Goal: Transaction & Acquisition: Subscribe to service/newsletter

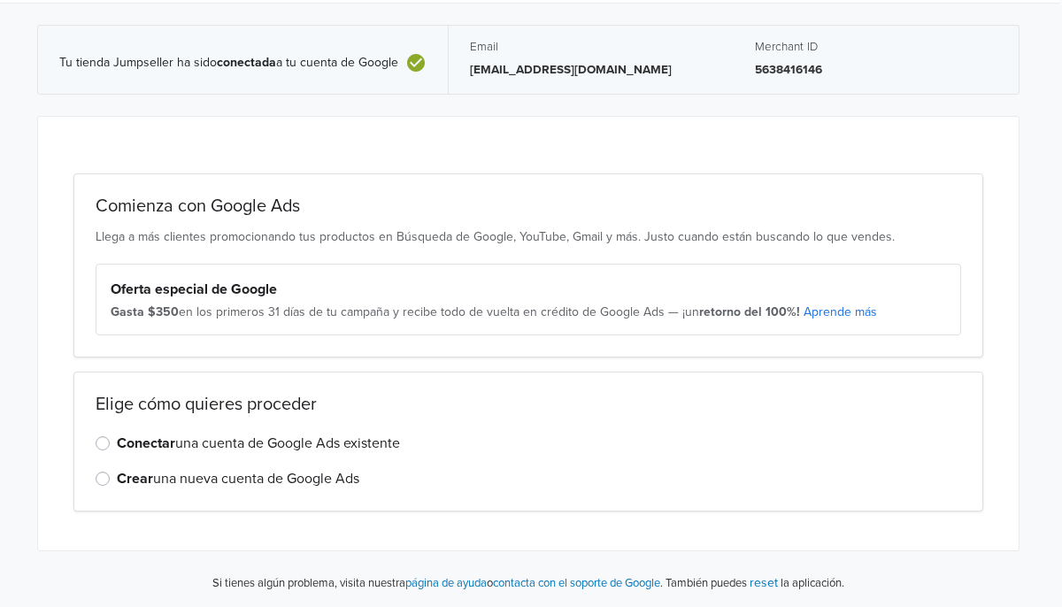
scroll to position [47, 0]
click at [300, 447] on label "Conectar una cuenta de Google Ads existente" at bounding box center [260, 443] width 283 height 21
click at [0, 0] on input "Conectar una cuenta de Google Ads existente" at bounding box center [0, 0] width 0 height 0
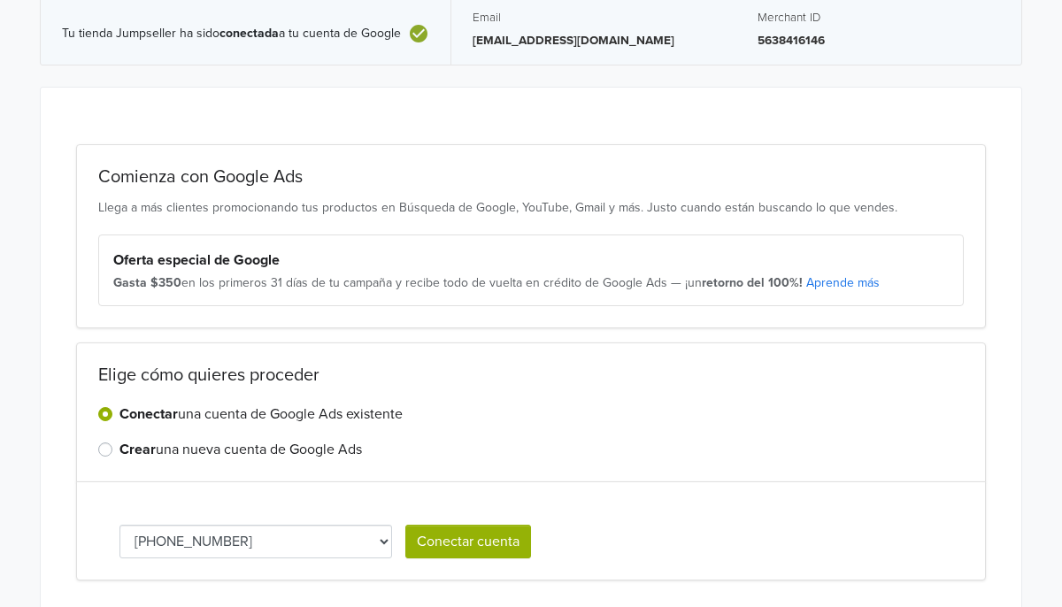
scroll to position [145, 0]
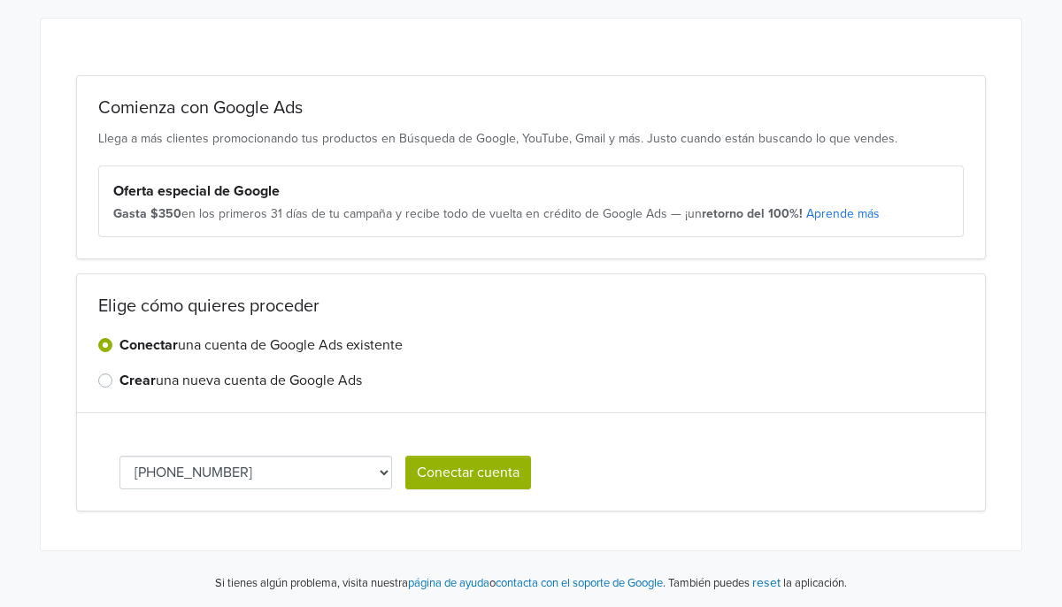
click at [483, 464] on button "Conectar cuenta" at bounding box center [468, 473] width 126 height 34
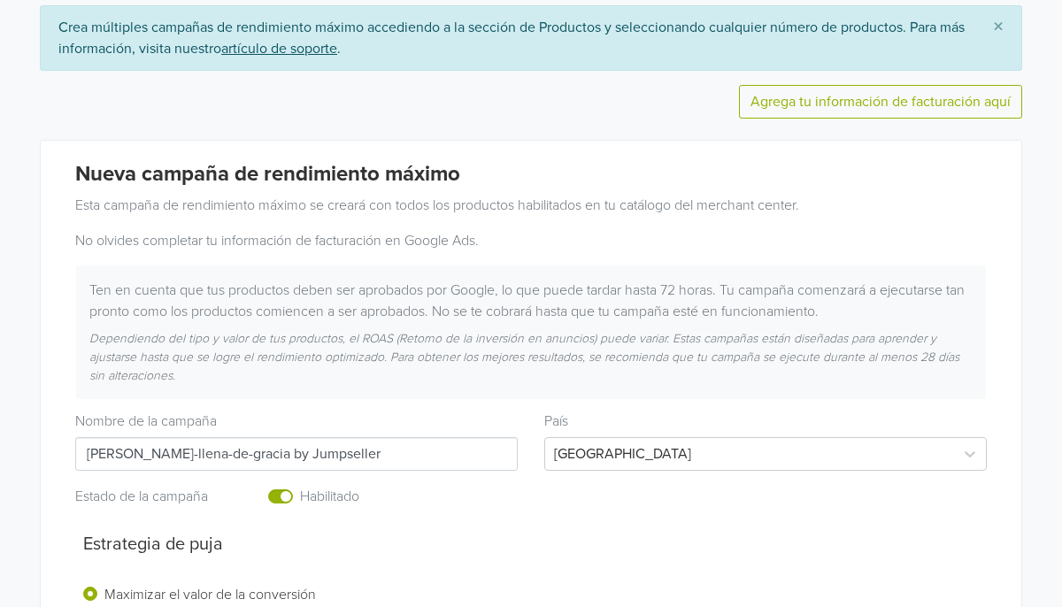
scroll to position [176, 0]
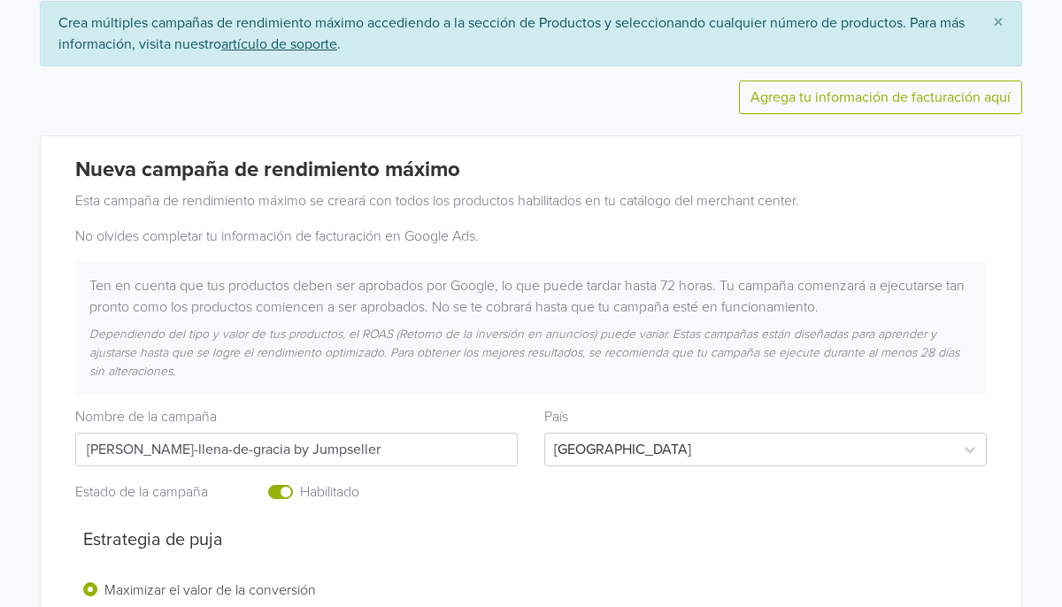
click at [342, 450] on input "[PERSON_NAME]-llena-de-gracia by Jumpseller" at bounding box center [296, 450] width 442 height 34
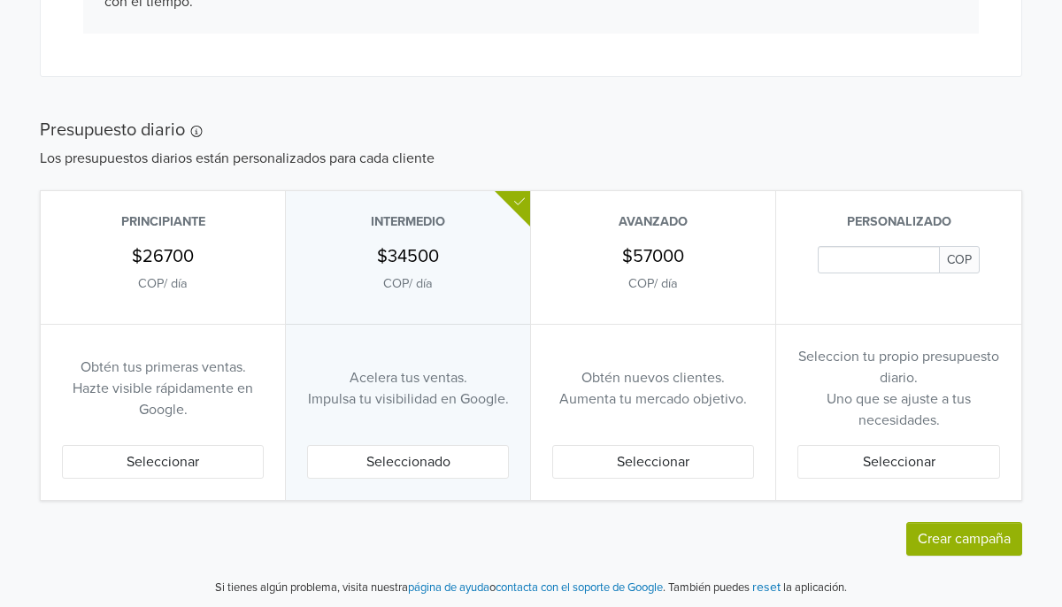
scroll to position [986, 0]
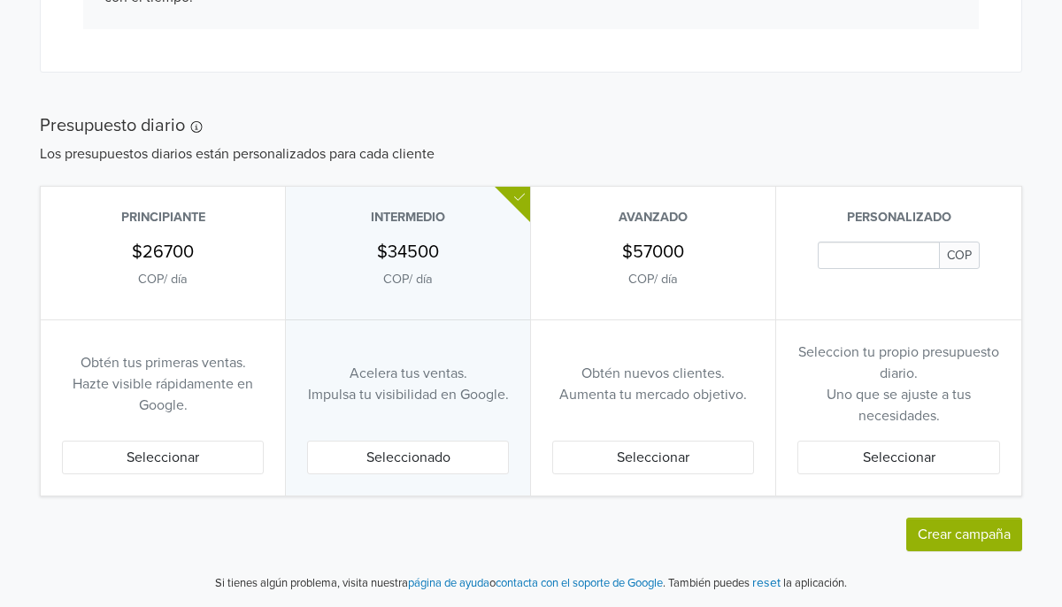
type input "[PERSON_NAME]-llena-de-gracia"
click at [155, 301] on div "Principiante $26700 COP / día" at bounding box center [163, 253] width 244 height 133
click at [224, 283] on div "$26700 COP / día" at bounding box center [163, 266] width 202 height 48
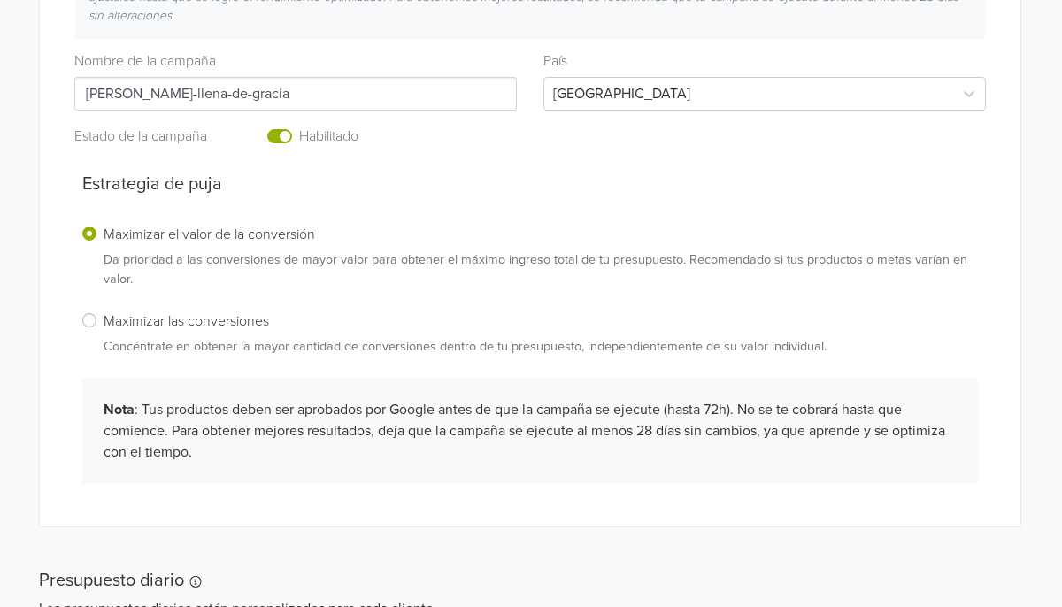
scroll to position [529, 1]
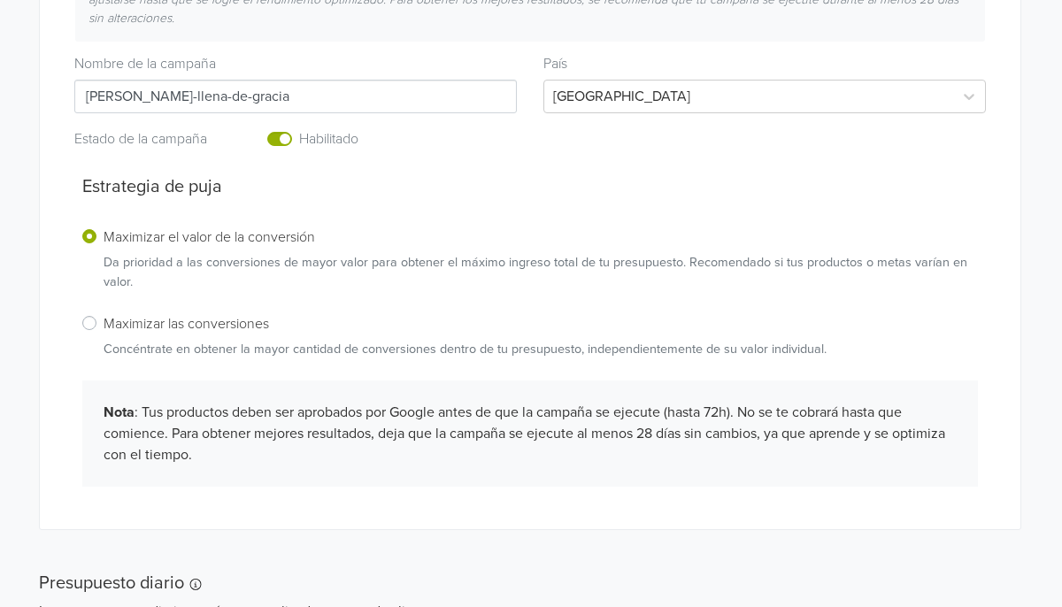
click at [104, 326] on label "Maximizar las conversiones Concéntrate en obtener la mayor cantidad de conversi…" at bounding box center [465, 335] width 723 height 47
click at [0, 0] on input "Maximizar las conversiones Concéntrate en obtener la mayor cantidad de conversi…" at bounding box center [0, 0] width 0 height 0
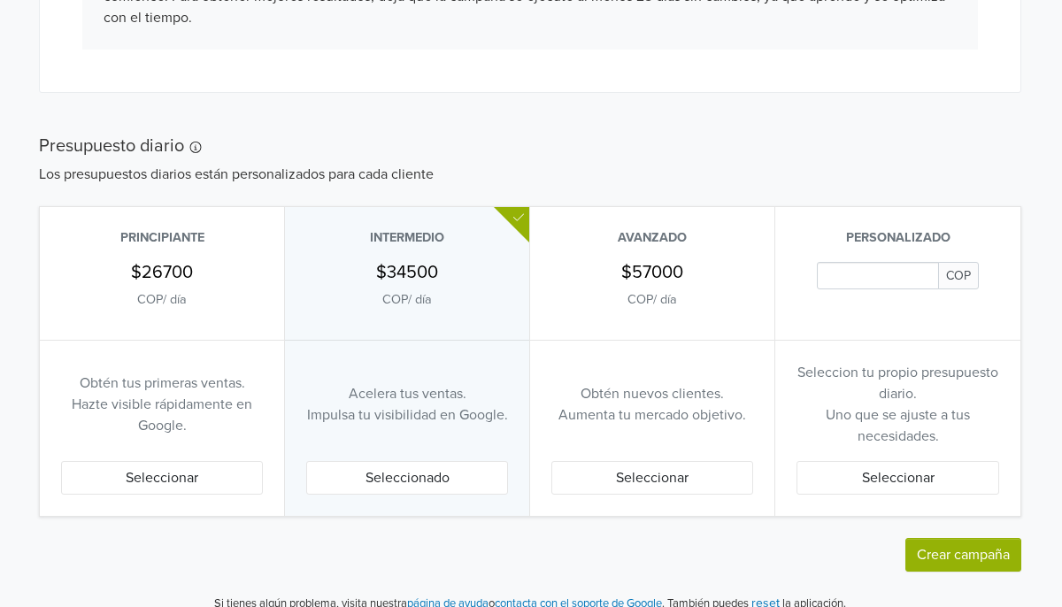
scroll to position [986, 1]
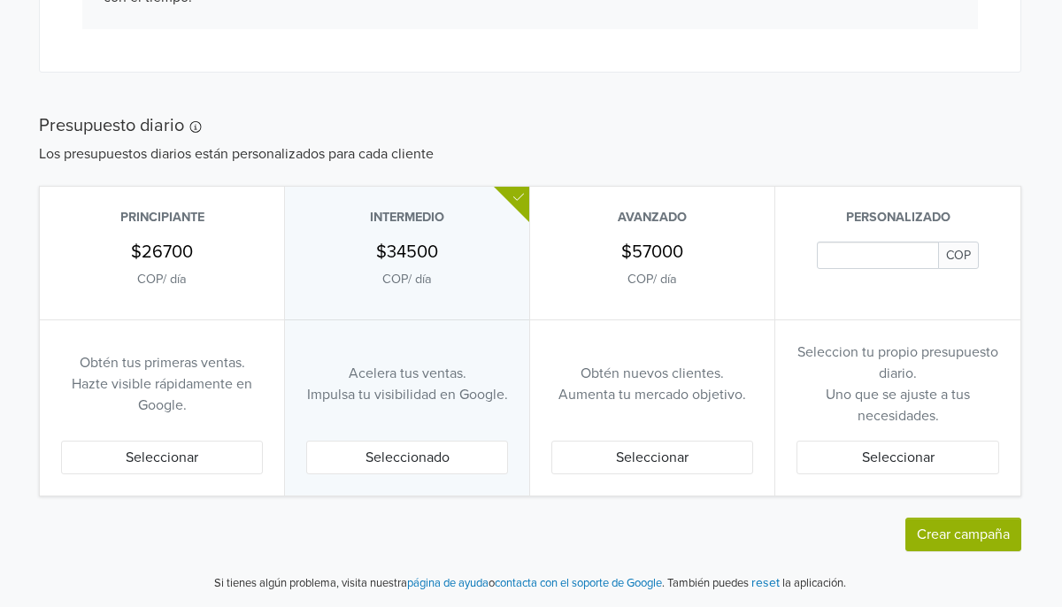
click at [168, 257] on h5 "$26700" at bounding box center [162, 252] width 62 height 21
click at [845, 261] on input "Daily Custom Budget" at bounding box center [878, 255] width 122 height 27
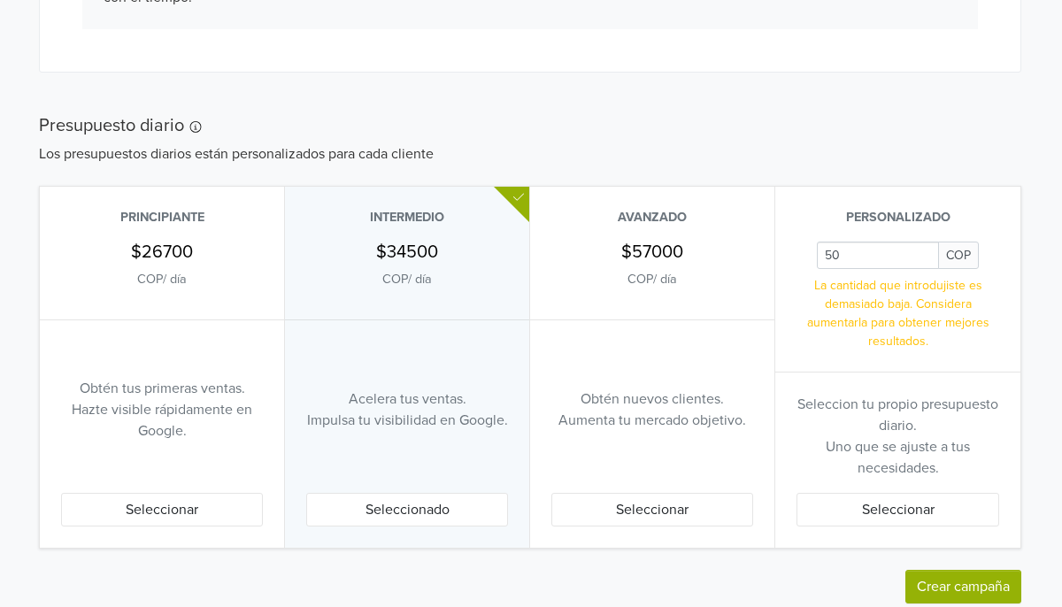
type input "5"
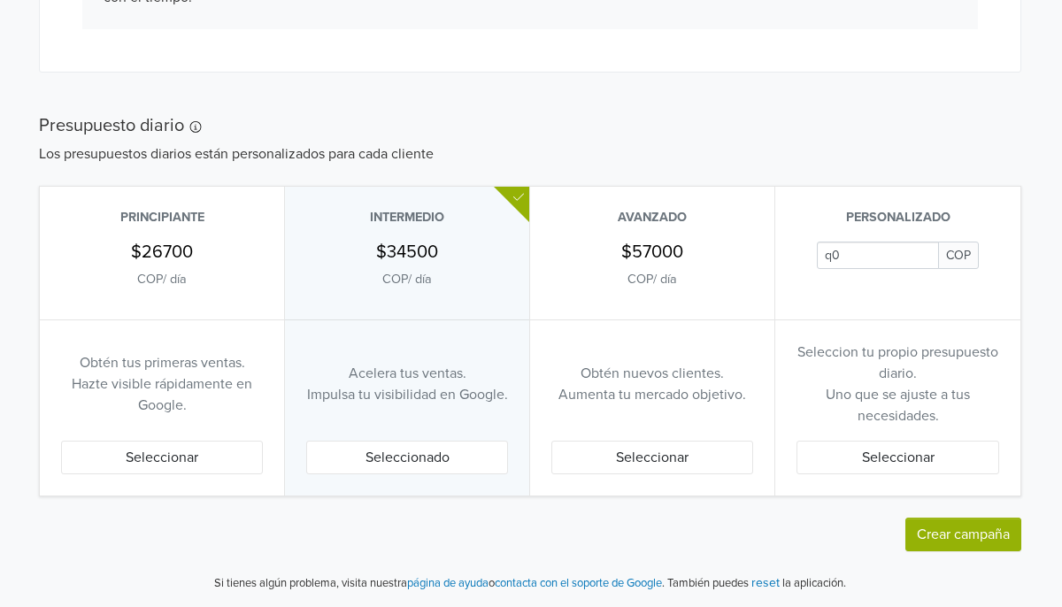
type input "q"
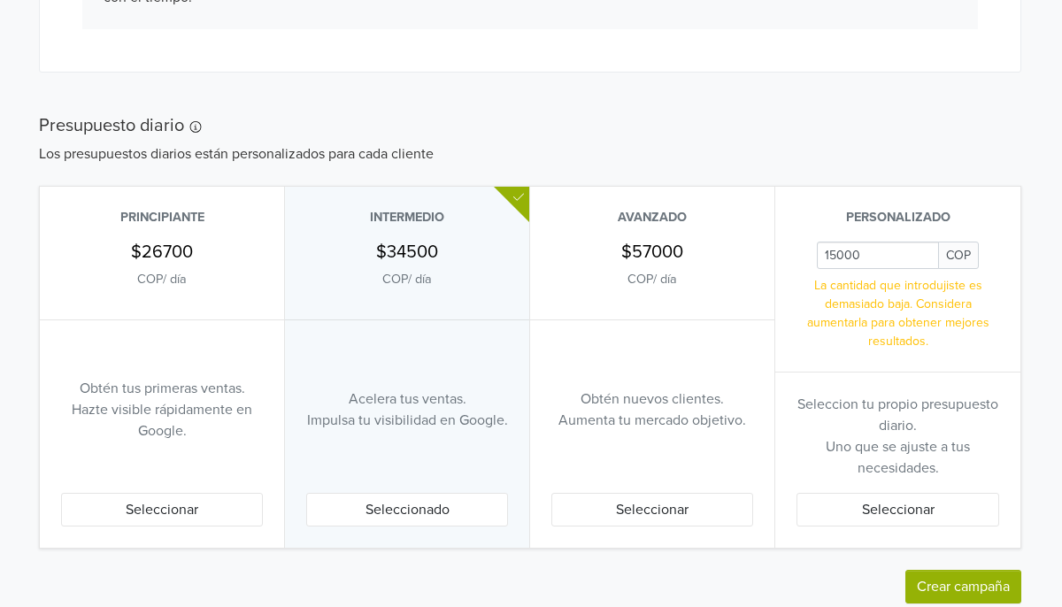
scroll to position [986, 0]
type input "15000"
click at [959, 322] on p "La cantidad que introdujiste es demasiado baja. Considera aumentarla para obten…" at bounding box center [898, 313] width 203 height 74
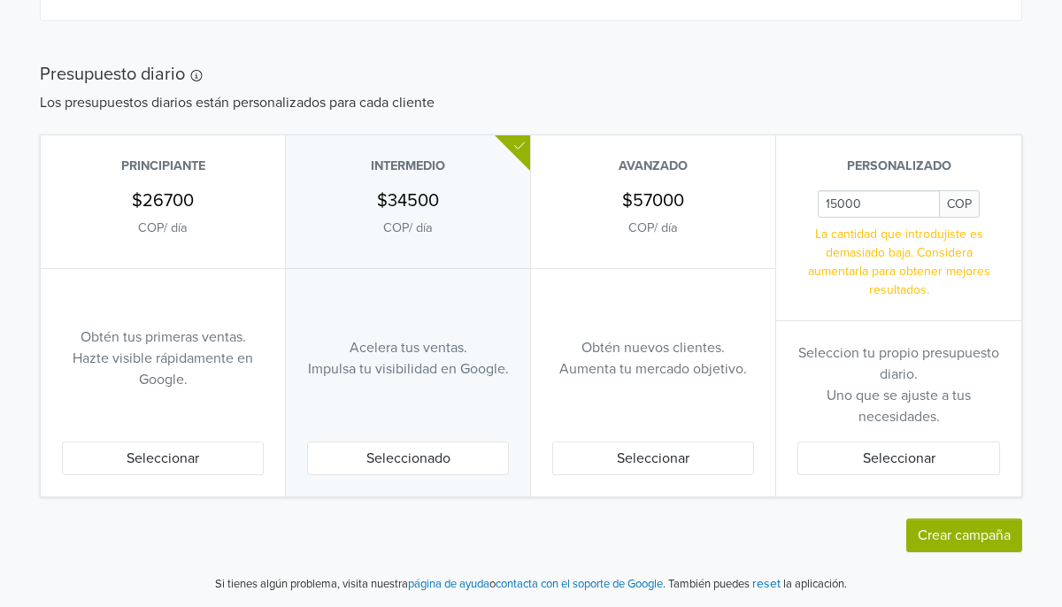
click at [904, 453] on button "Seleccionar" at bounding box center [898, 458] width 203 height 34
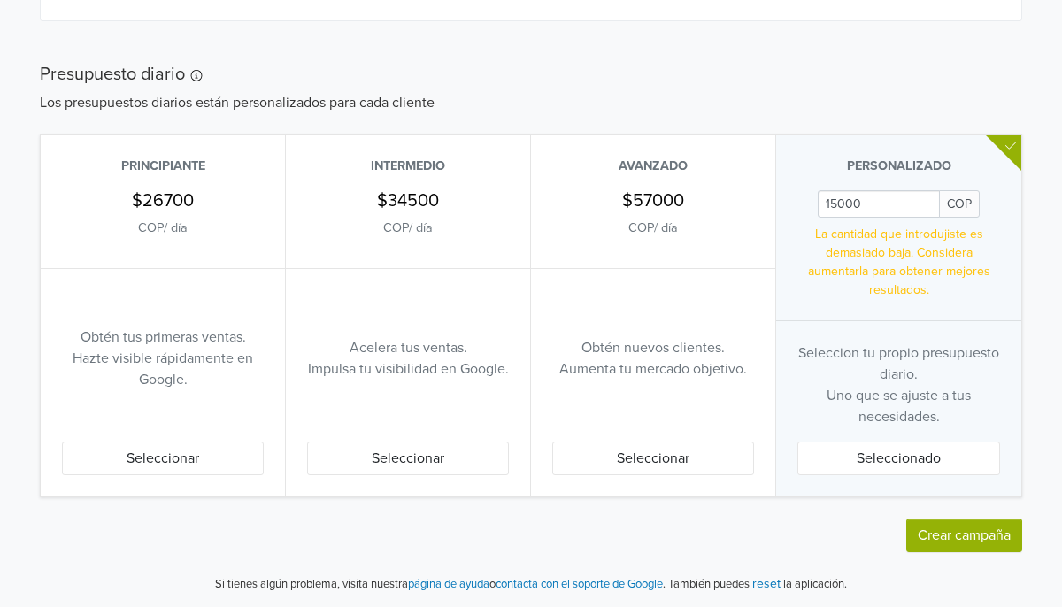
click at [938, 531] on button "Crear campaña" at bounding box center [964, 535] width 116 height 34
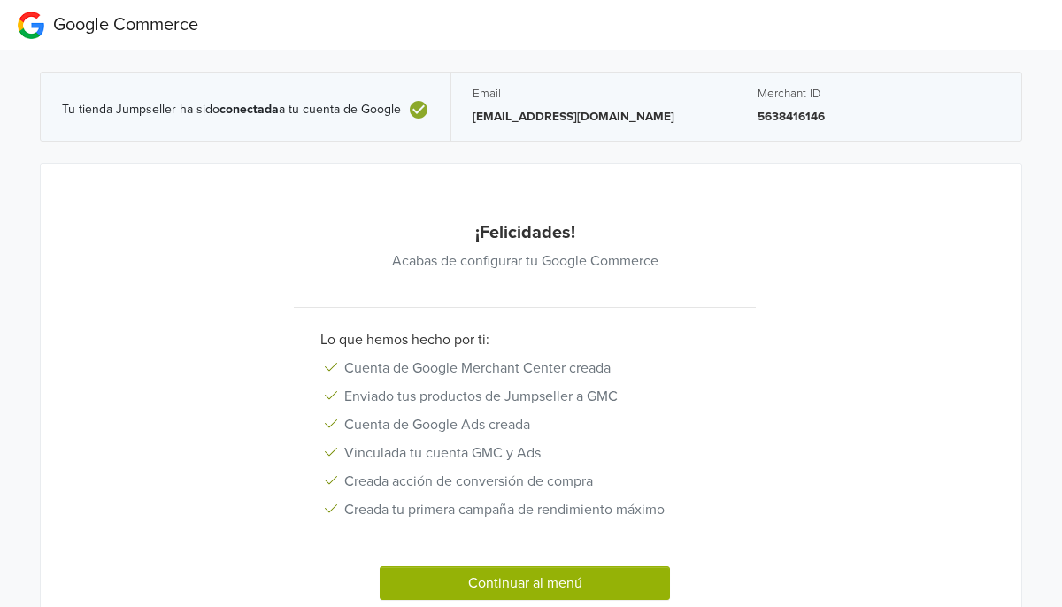
scroll to position [92, 0]
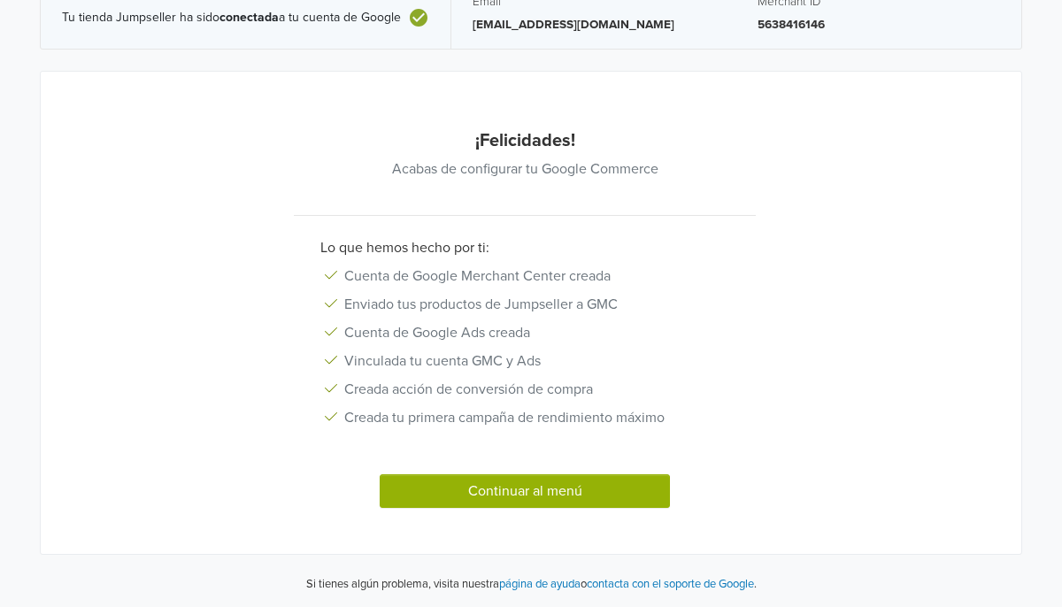
click at [554, 495] on button "Continuar al menú" at bounding box center [525, 491] width 290 height 34
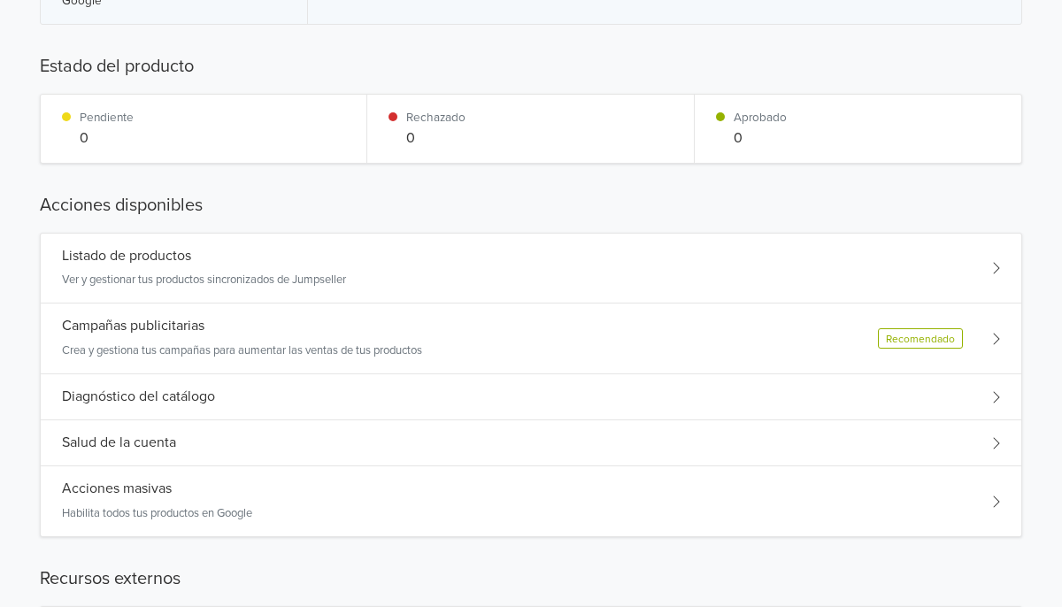
scroll to position [136, 0]
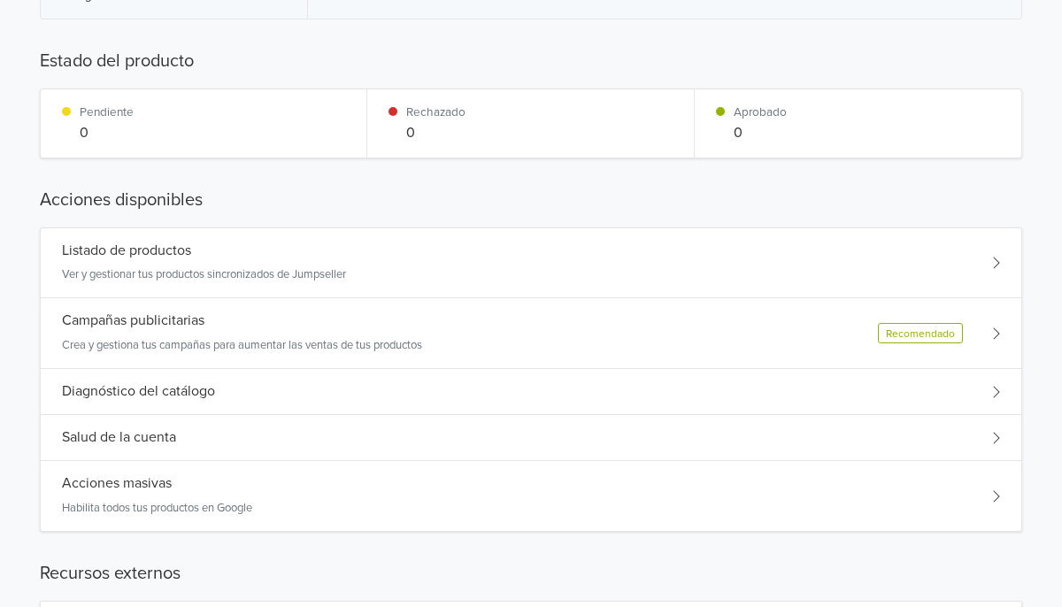
click at [569, 349] on div "Campañas publicitarias Crea y gestiona tus campañas para aumentar las ventas de…" at bounding box center [531, 333] width 980 height 71
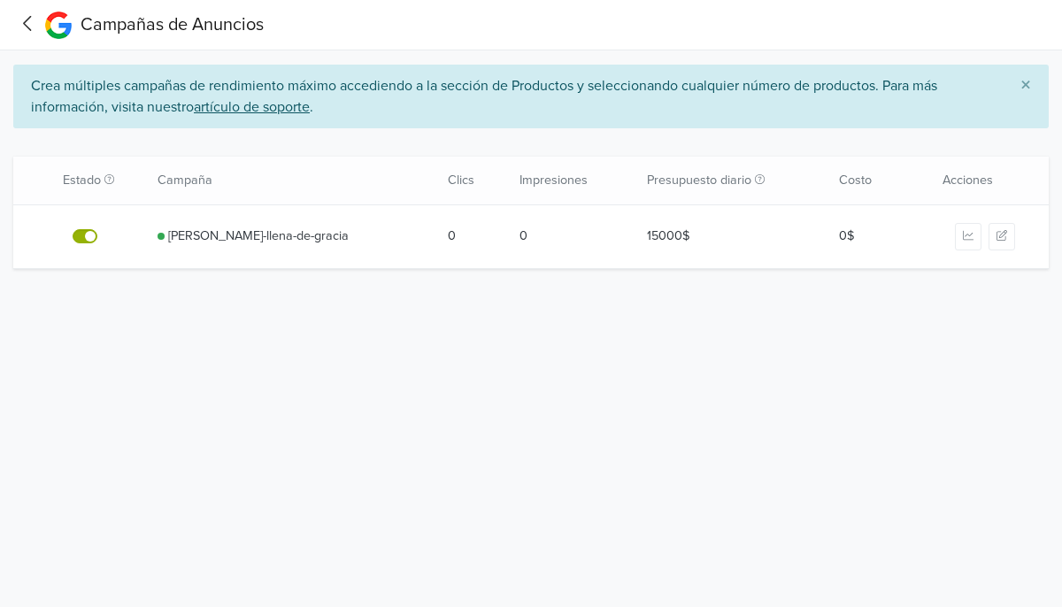
click at [279, 234] on link "[PERSON_NAME]-llena-de-gracia" at bounding box center [258, 235] width 180 height 19
click at [34, 25] on icon at bounding box center [27, 23] width 27 height 22
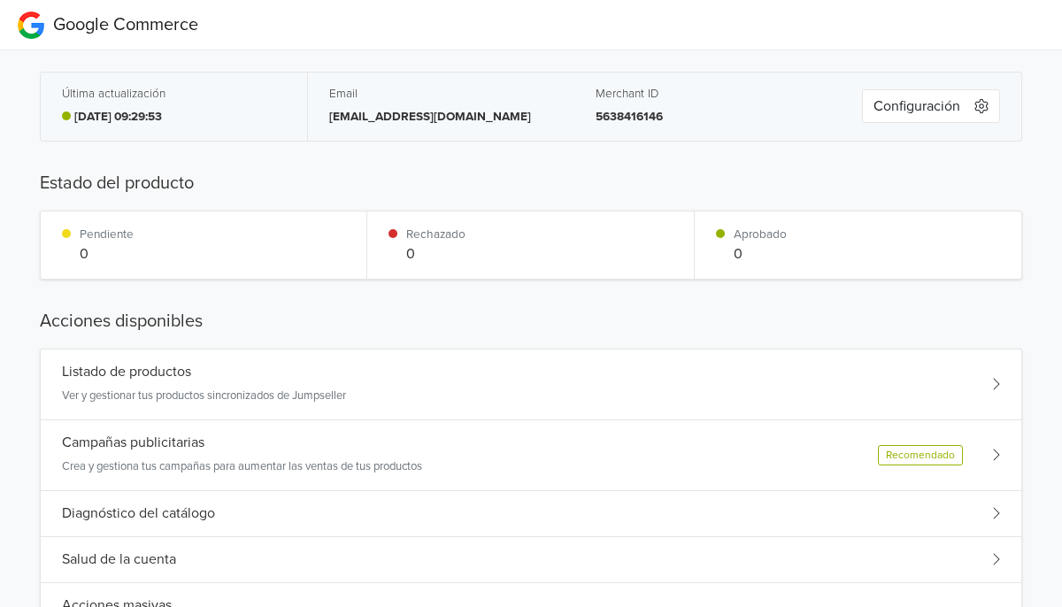
scroll to position [27, 0]
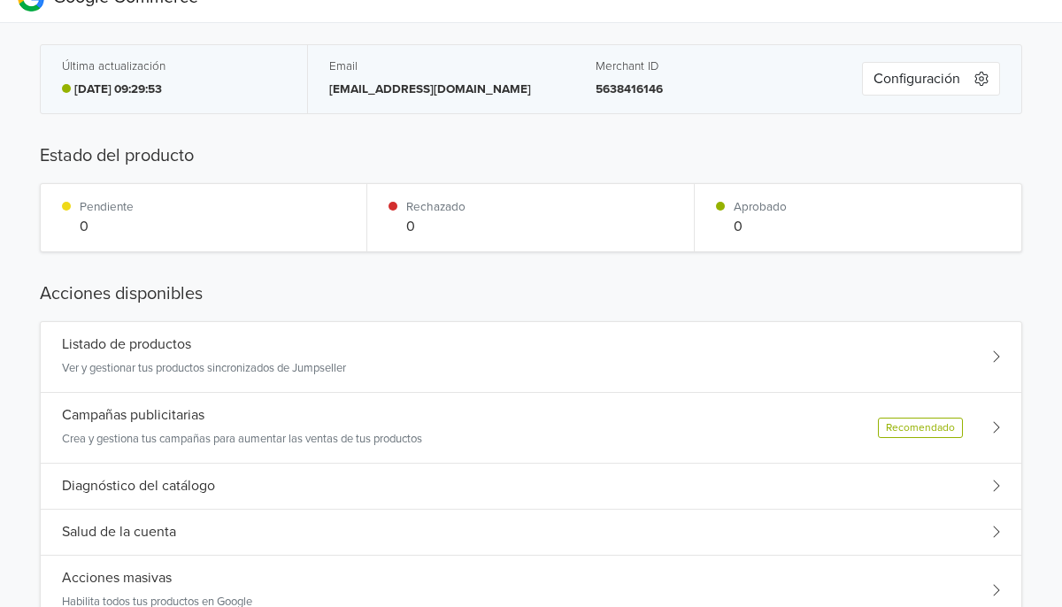
click at [285, 382] on div "Listado de productos Ver y gestionar tus productos sincronizados de Jumpseller" at bounding box center [531, 357] width 980 height 71
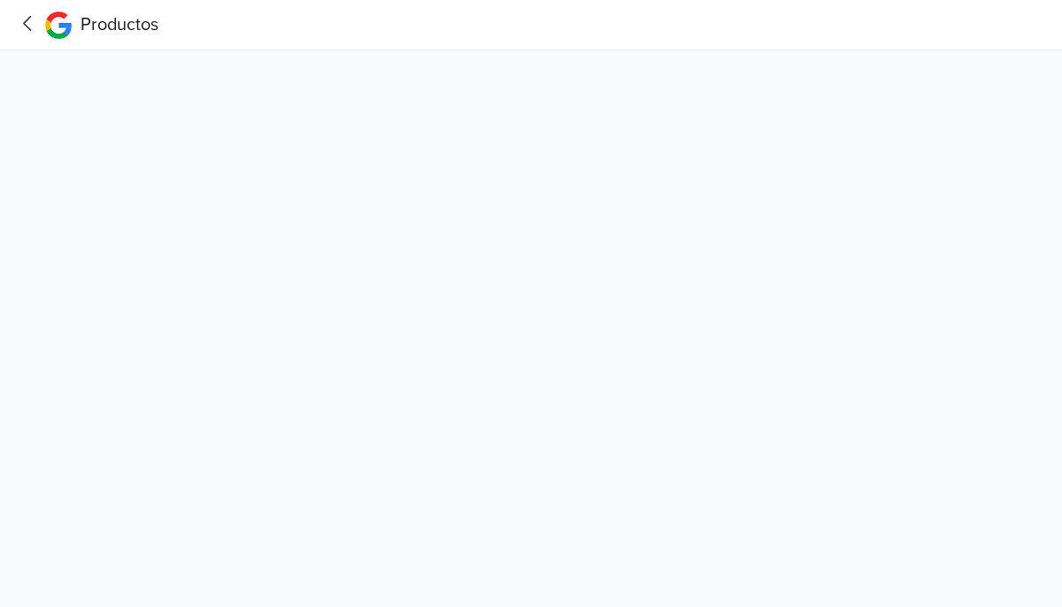
click at [39, 25] on icon at bounding box center [27, 23] width 27 height 22
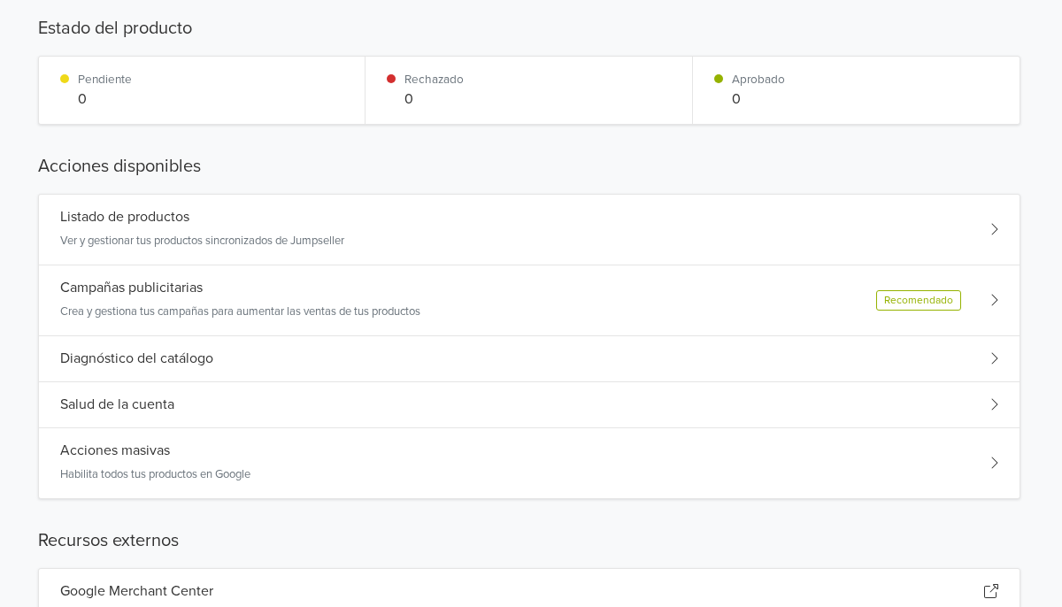
scroll to position [165, 2]
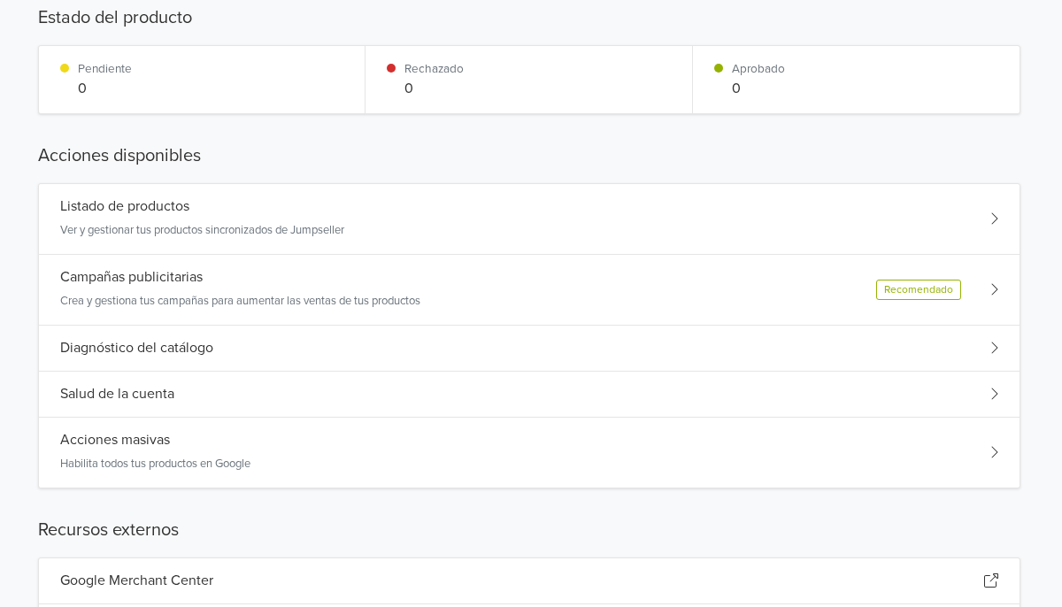
click at [455, 345] on div "Diagnóstico del catálogo" at bounding box center [529, 349] width 980 height 46
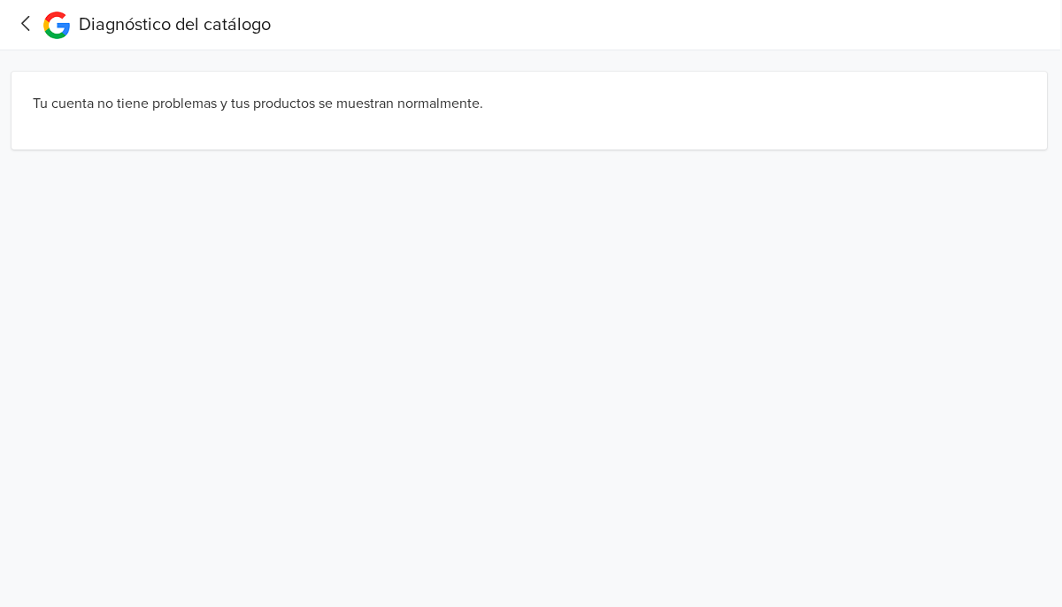
click at [38, 25] on icon at bounding box center [25, 23] width 27 height 22
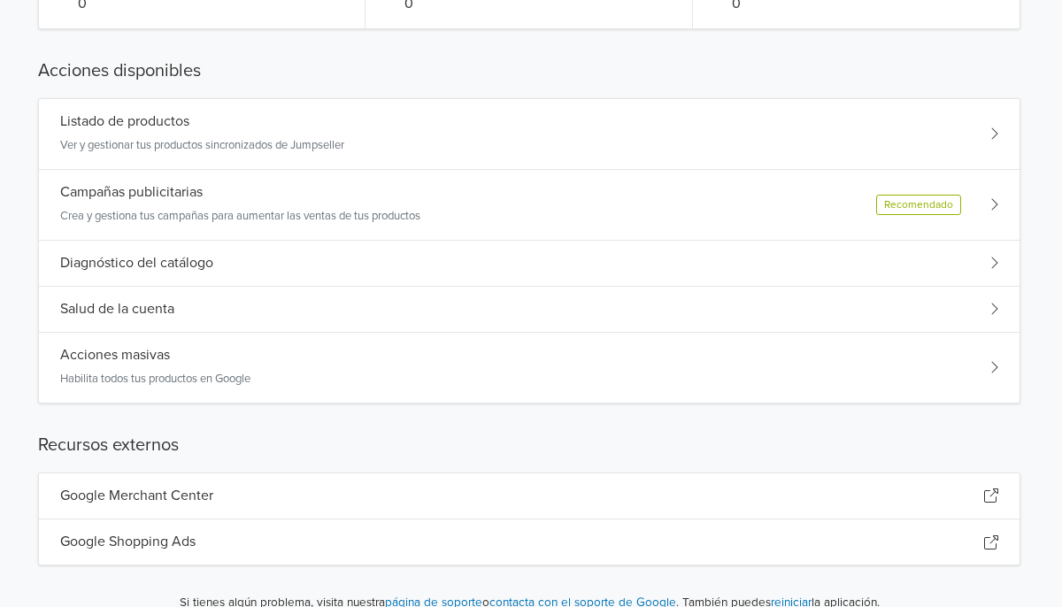
scroll to position [276, 2]
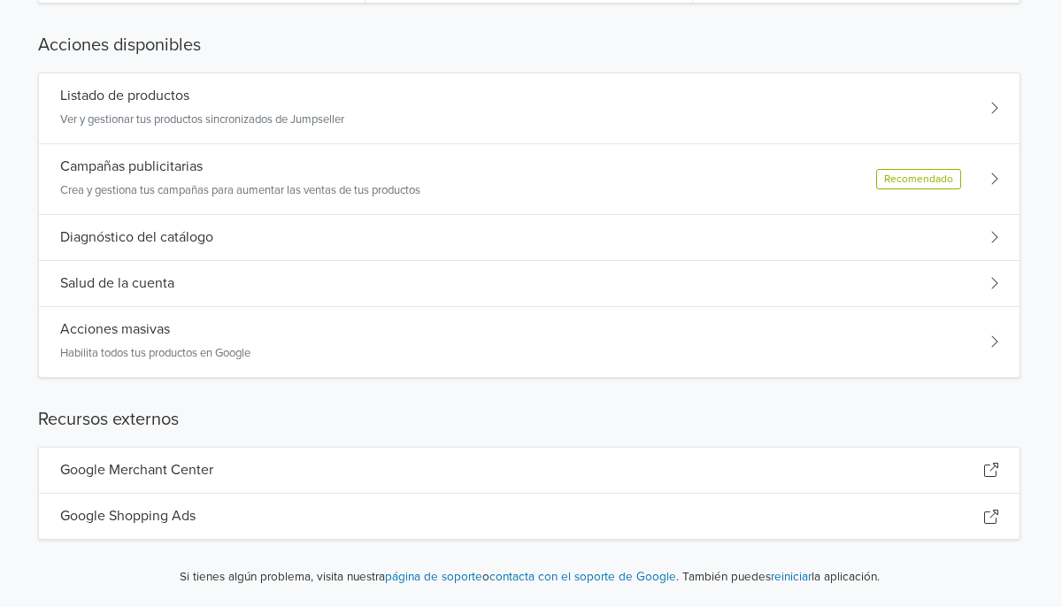
click at [340, 274] on div "Salud de la cuenta" at bounding box center [529, 284] width 980 height 46
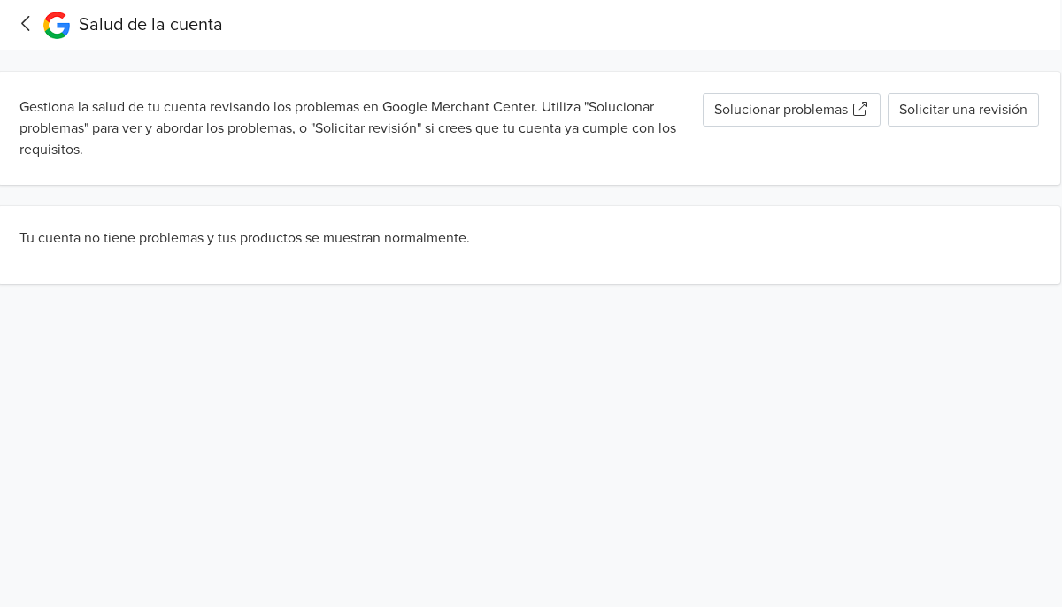
click at [29, 17] on icon at bounding box center [25, 23] width 27 height 22
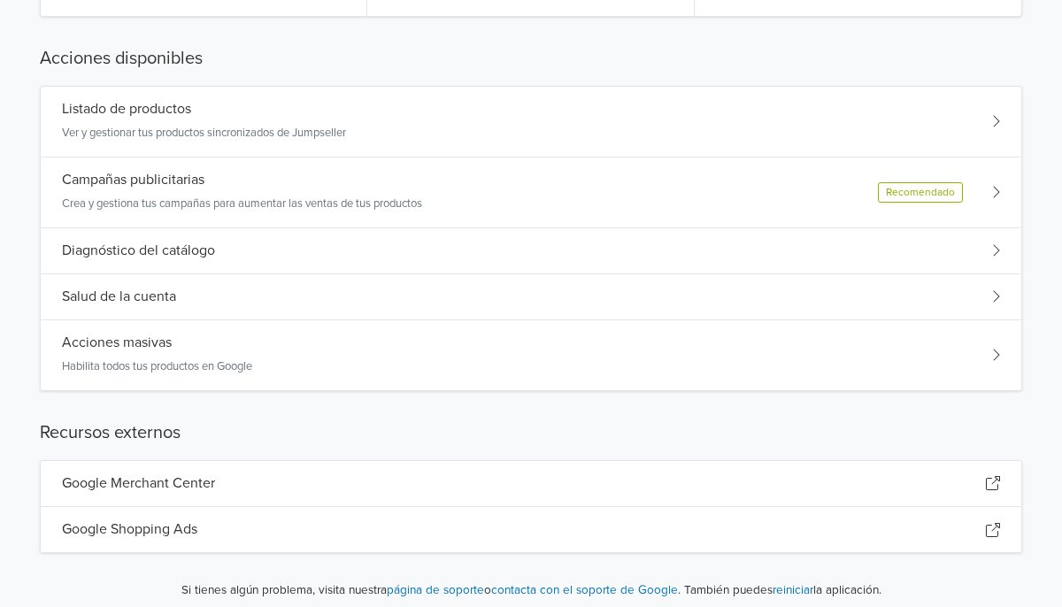
scroll to position [276, 0]
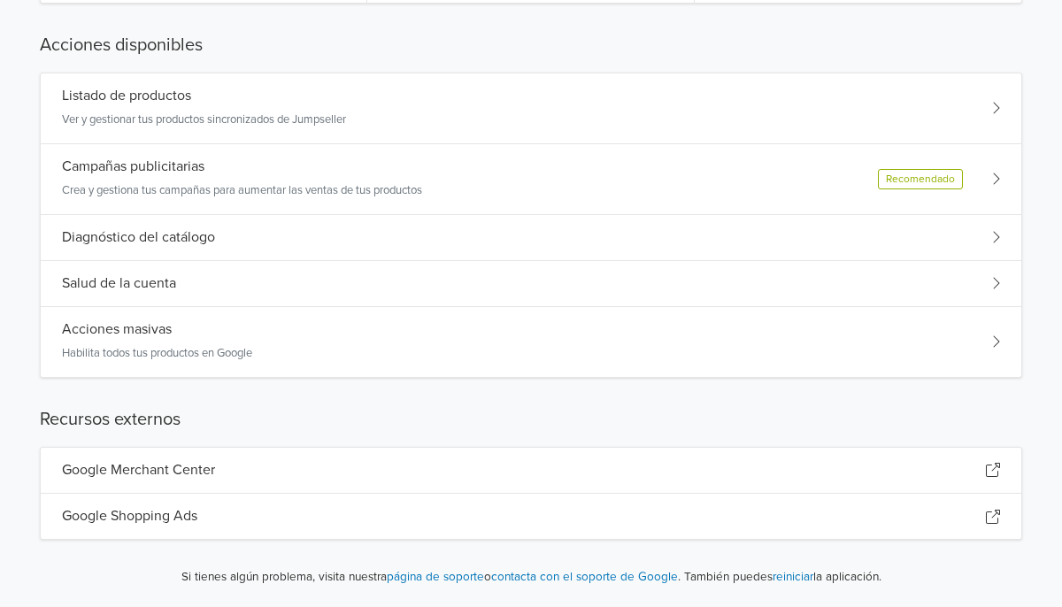
click at [311, 464] on div "Google Merchant Center" at bounding box center [531, 471] width 980 height 46
click at [204, 520] on div "Google Shopping Ads" at bounding box center [531, 516] width 980 height 45
click at [224, 195] on p "Crea y gestiona tus campañas para aumentar las ventas de tus productos" at bounding box center [242, 191] width 360 height 18
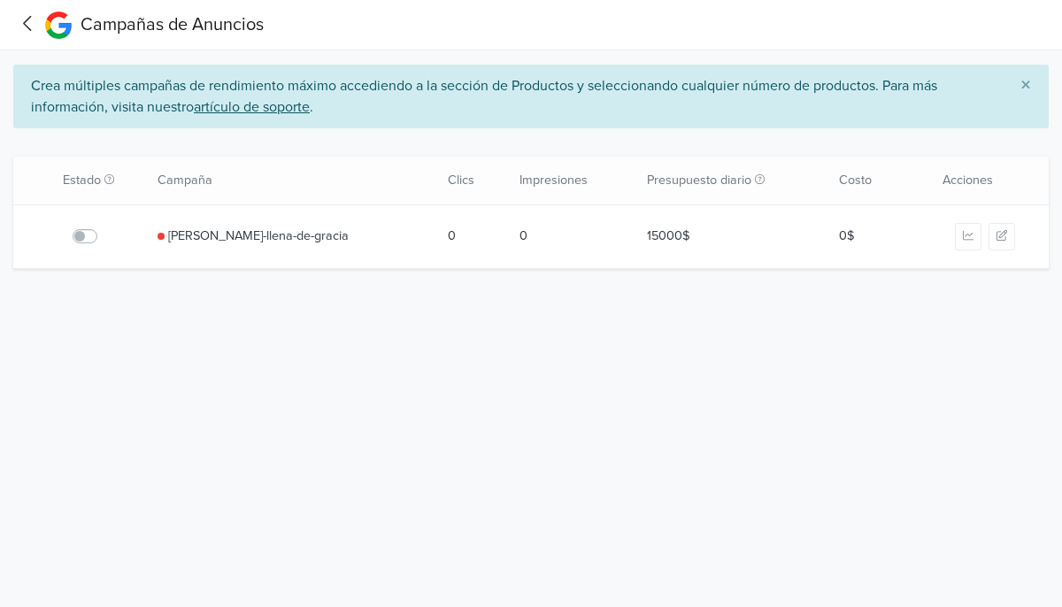
click at [1020, 82] on span "×" at bounding box center [1025, 86] width 11 height 26
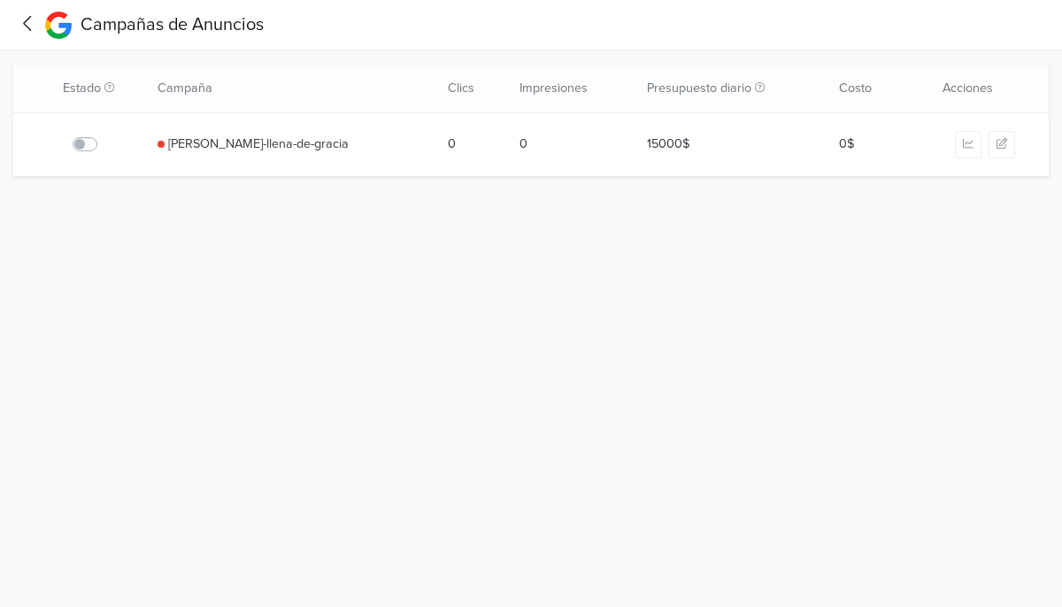
click at [498, 177] on html "Campañas de Anuncios Estado Campaña Clics Impresiones Presupuesto diario Costo …" at bounding box center [531, 88] width 1062 height 177
click at [37, 30] on icon at bounding box center [27, 23] width 27 height 22
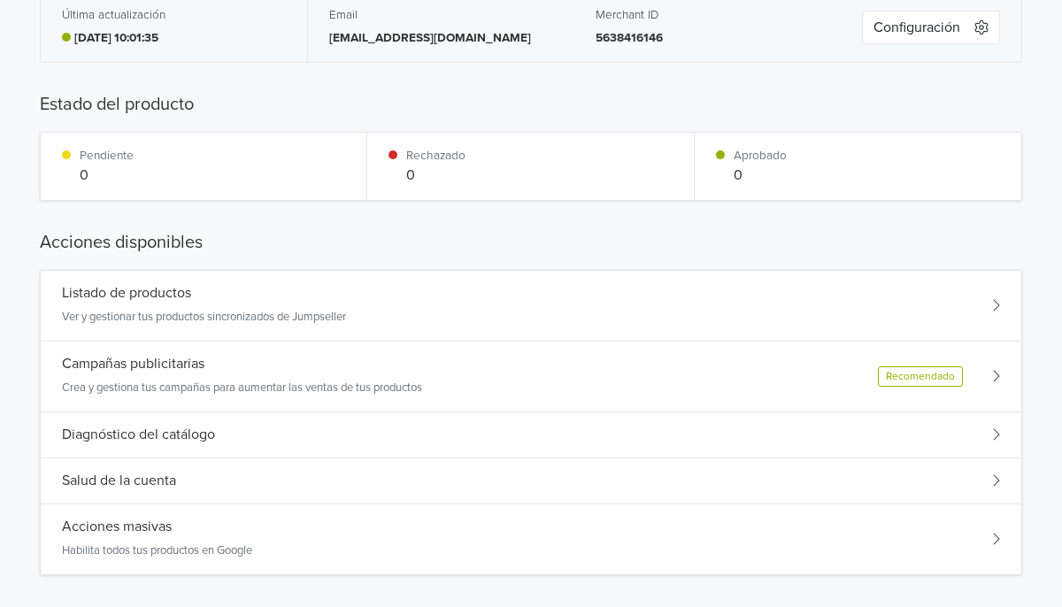
scroll to position [80, 0]
click at [611, 357] on div "Campañas publicitarias Crea y gestiona tus campañas para aumentar las ventas de…" at bounding box center [531, 376] width 980 height 71
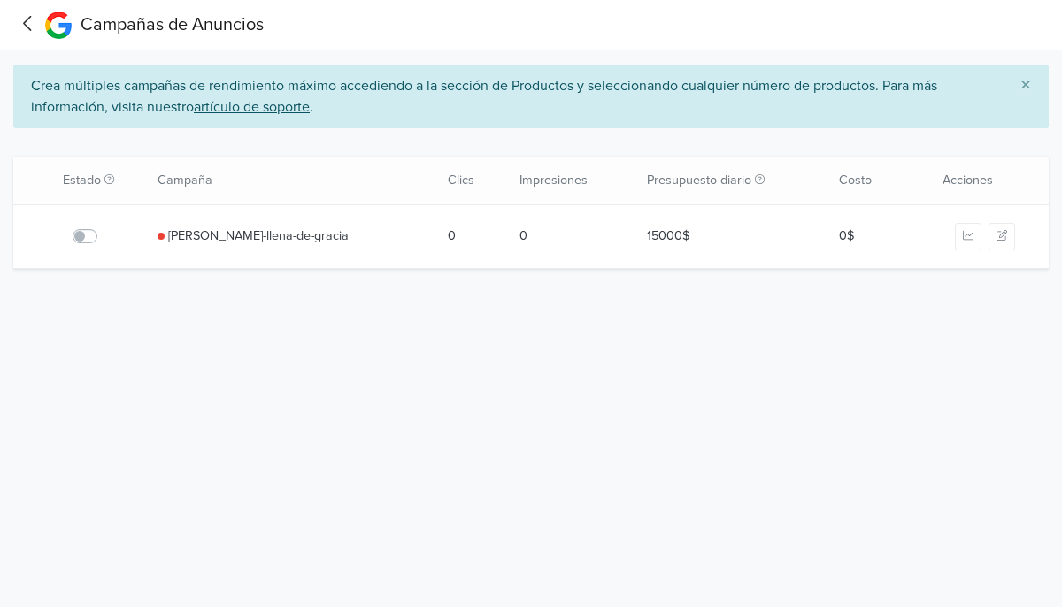
click at [292, 107] on u "artículo de soporte" at bounding box center [252, 107] width 116 height 18
